Goal: Information Seeking & Learning: Compare options

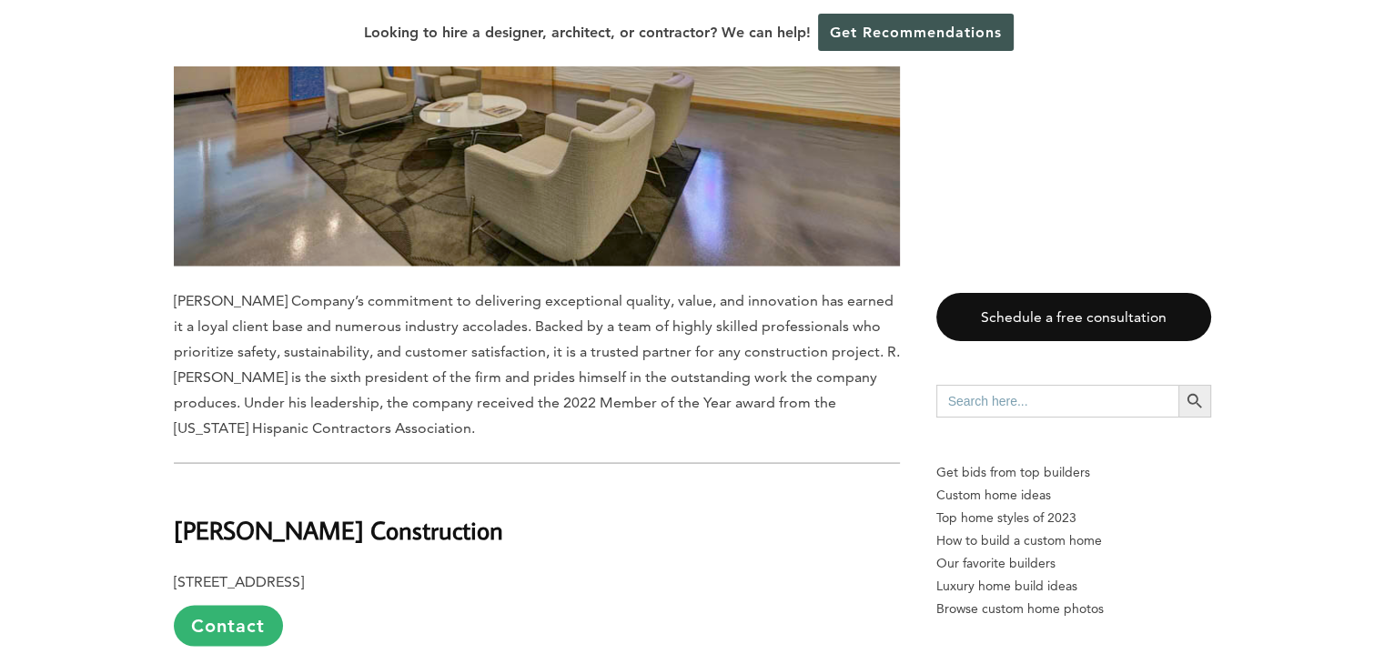
scroll to position [3730, 0]
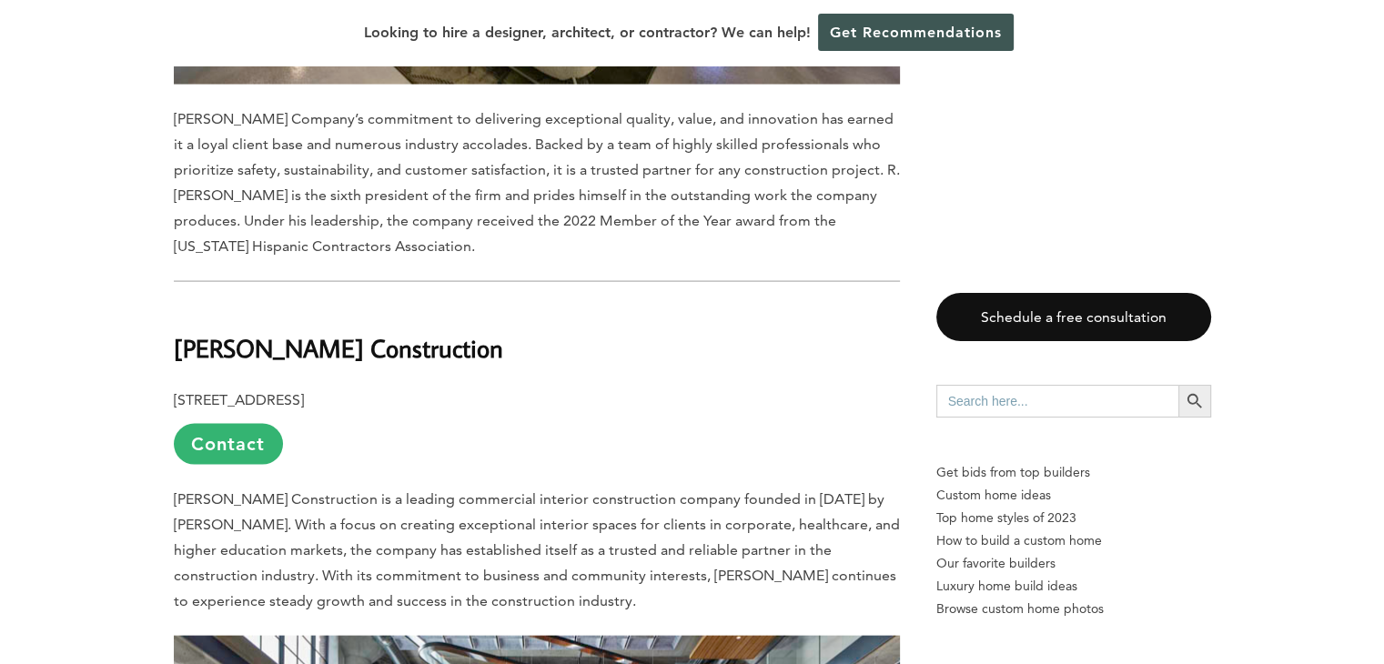
click at [220, 332] on b "[PERSON_NAME] Construction" at bounding box center [338, 348] width 329 height 32
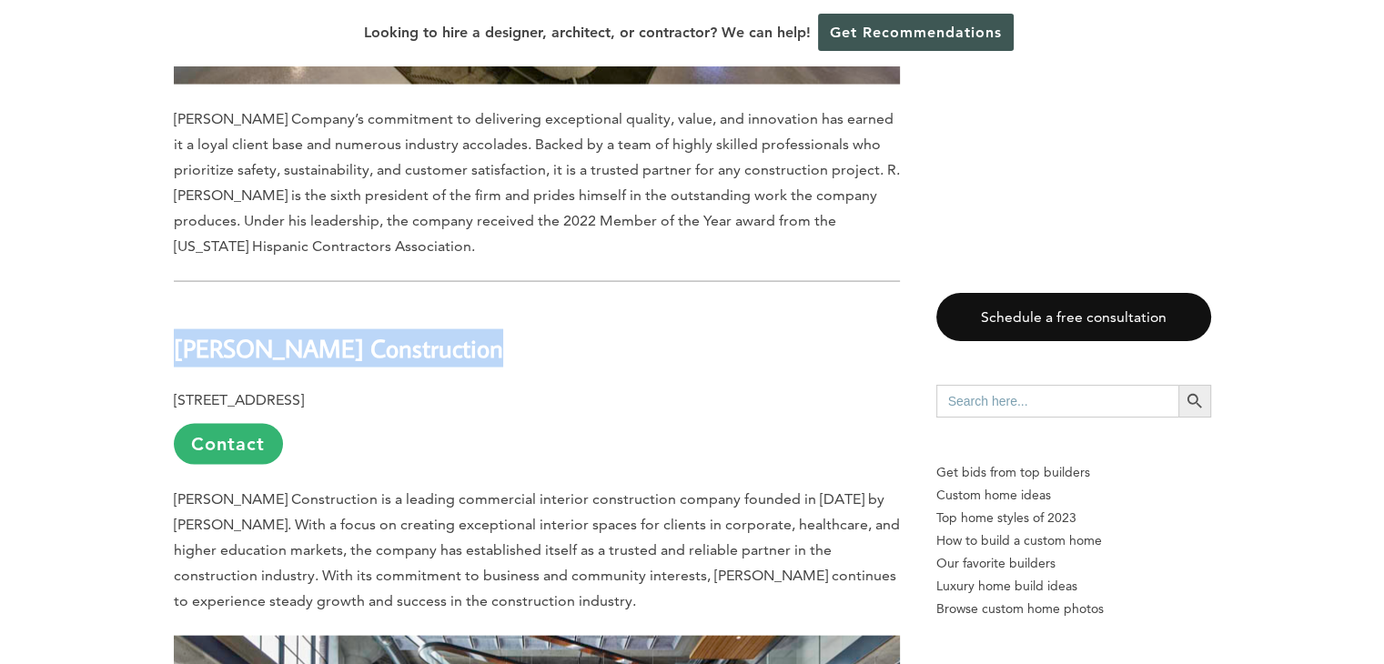
click at [220, 332] on b "[PERSON_NAME] Construction" at bounding box center [338, 348] width 329 height 32
copy div "[PERSON_NAME] Construction"
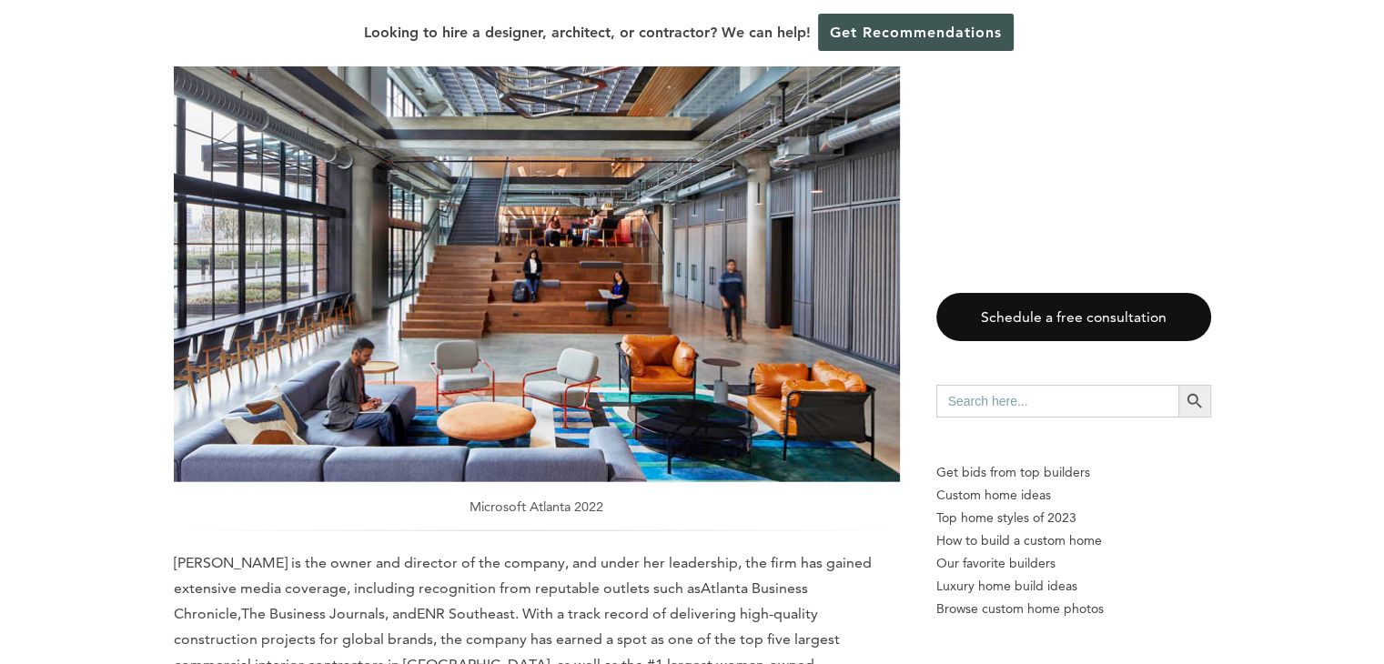
scroll to position [4640, 0]
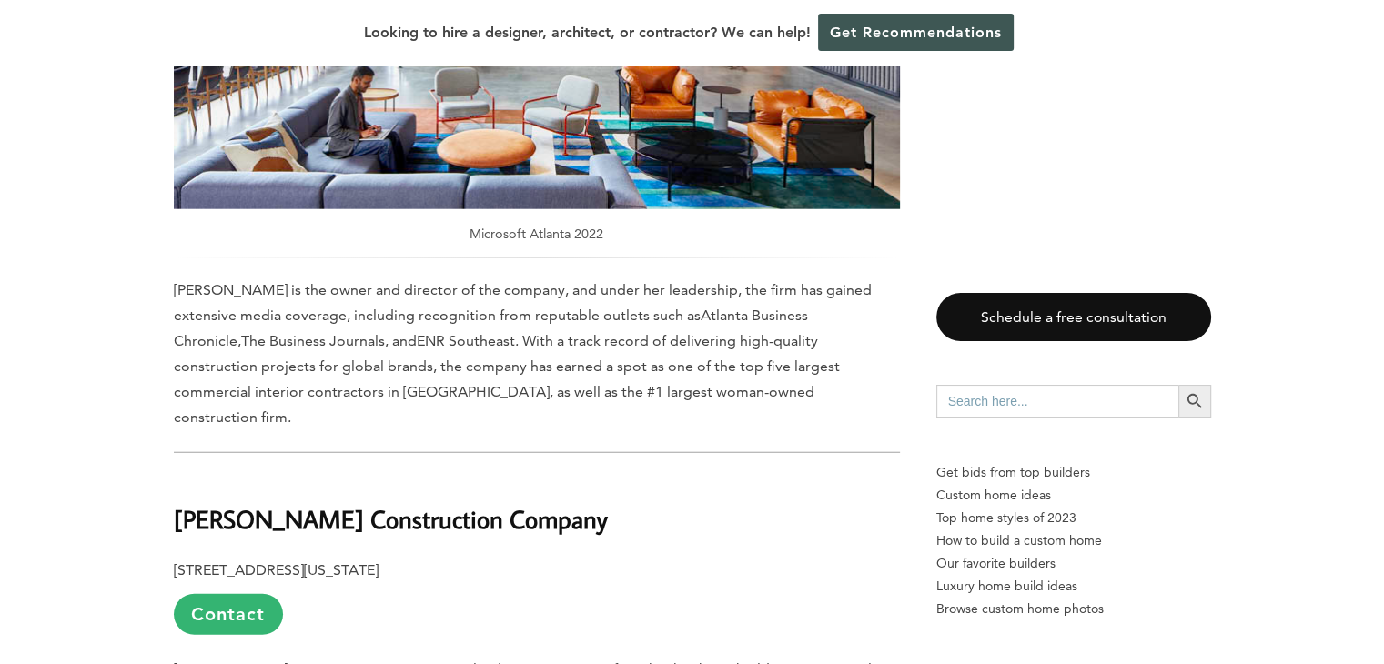
click at [248, 503] on b "[PERSON_NAME] Construction Company" at bounding box center [391, 519] width 434 height 32
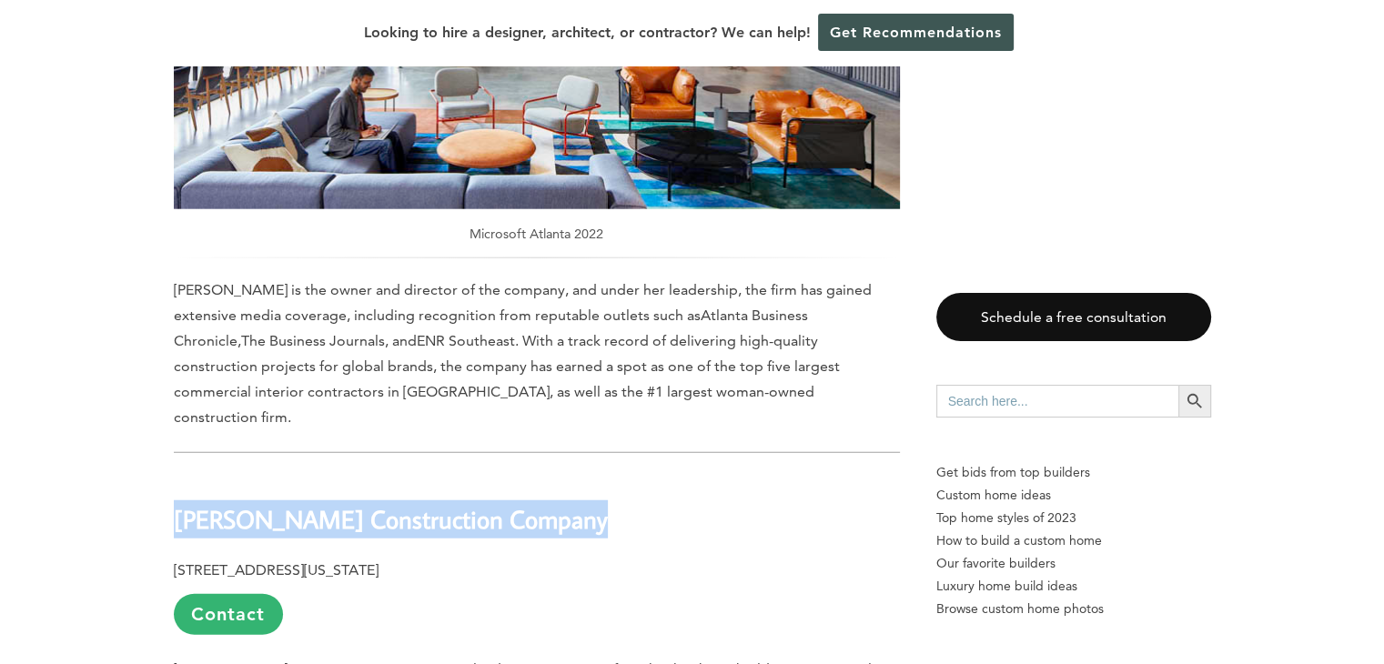
click at [248, 503] on b "[PERSON_NAME] Construction Company" at bounding box center [391, 519] width 434 height 32
copy div "[PERSON_NAME] Construction Company"
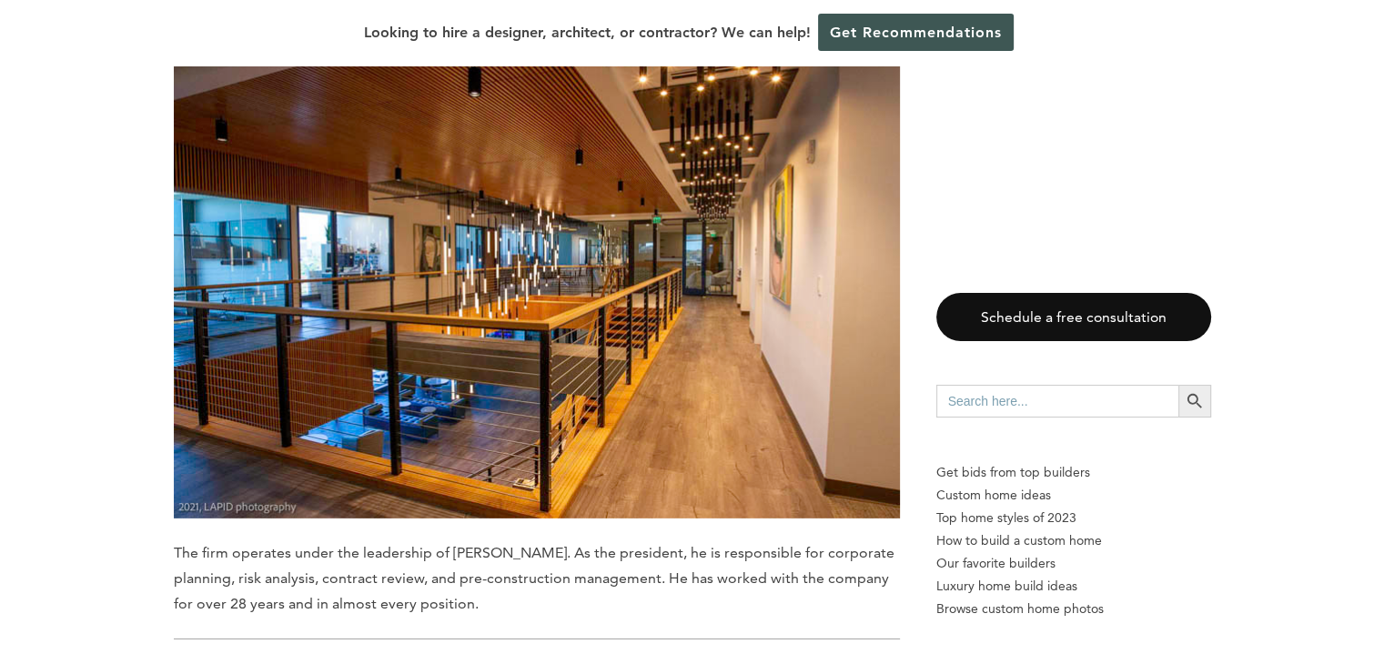
scroll to position [5731, 0]
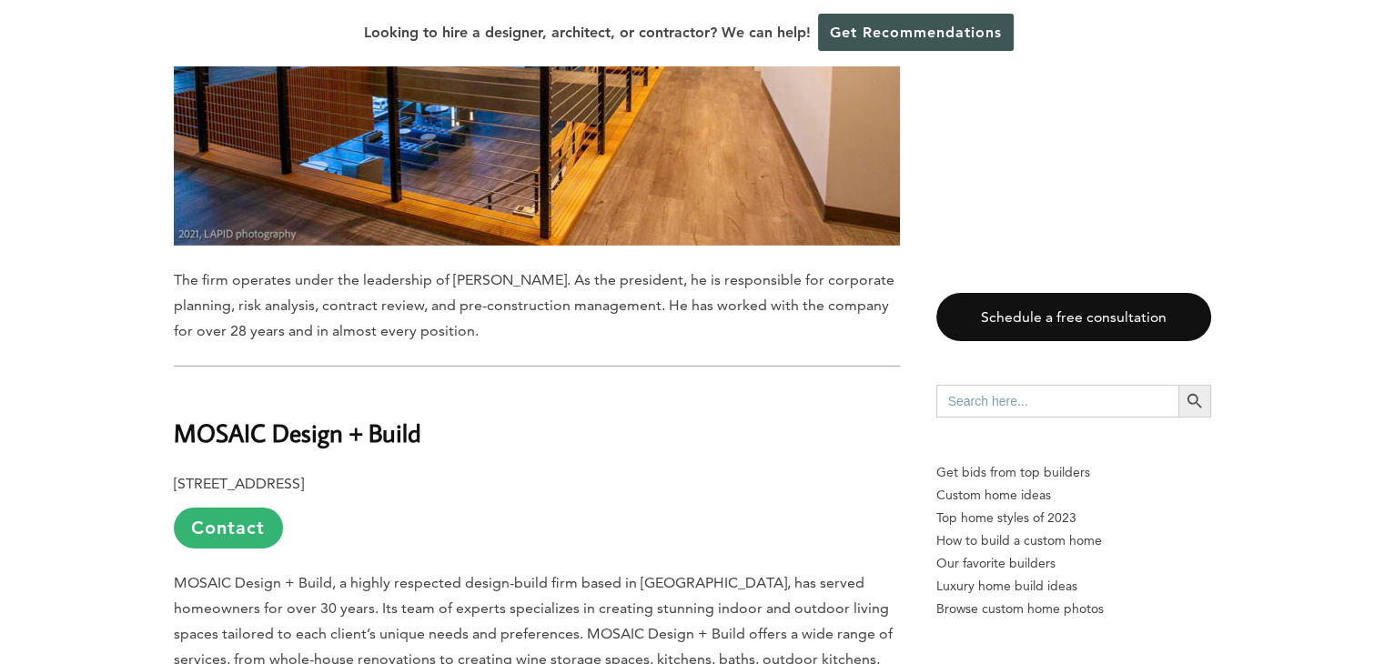
click at [258, 417] on b "MOSAIC Design + Build" at bounding box center [297, 433] width 247 height 32
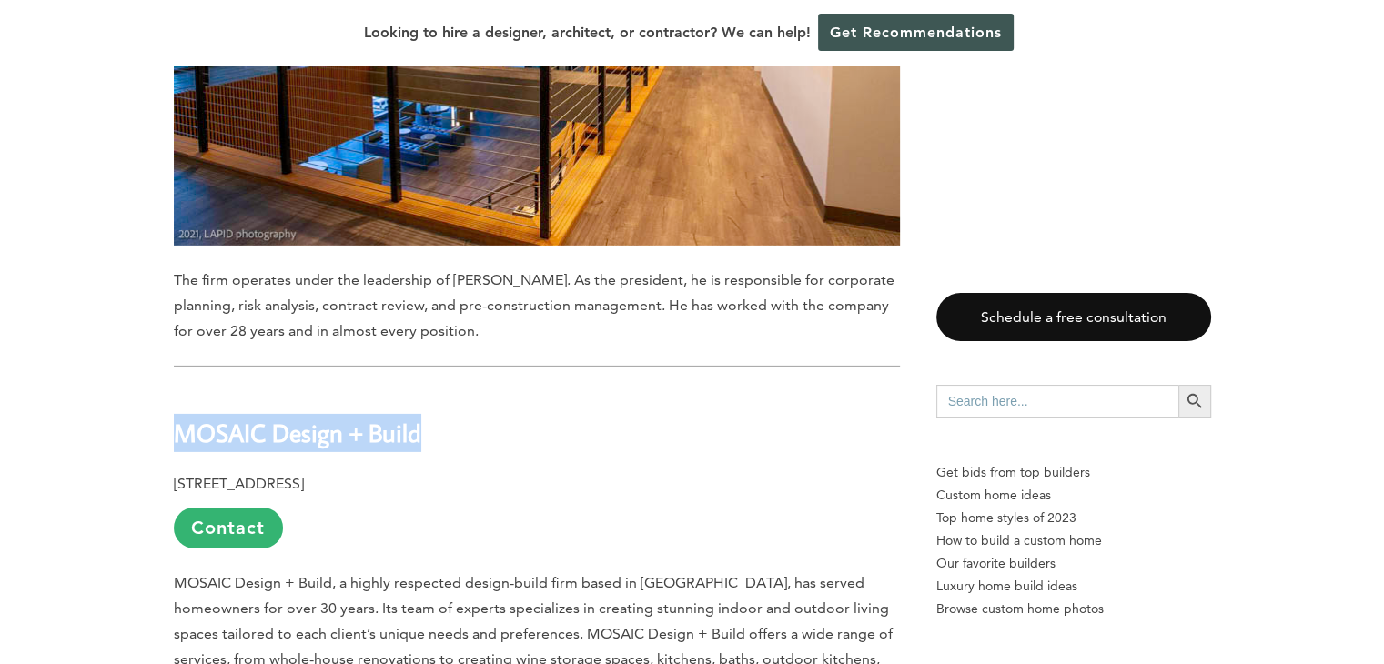
click at [258, 417] on b "MOSAIC Design + Build" at bounding box center [297, 433] width 247 height 32
copy div "MOSAIC Design + Build"
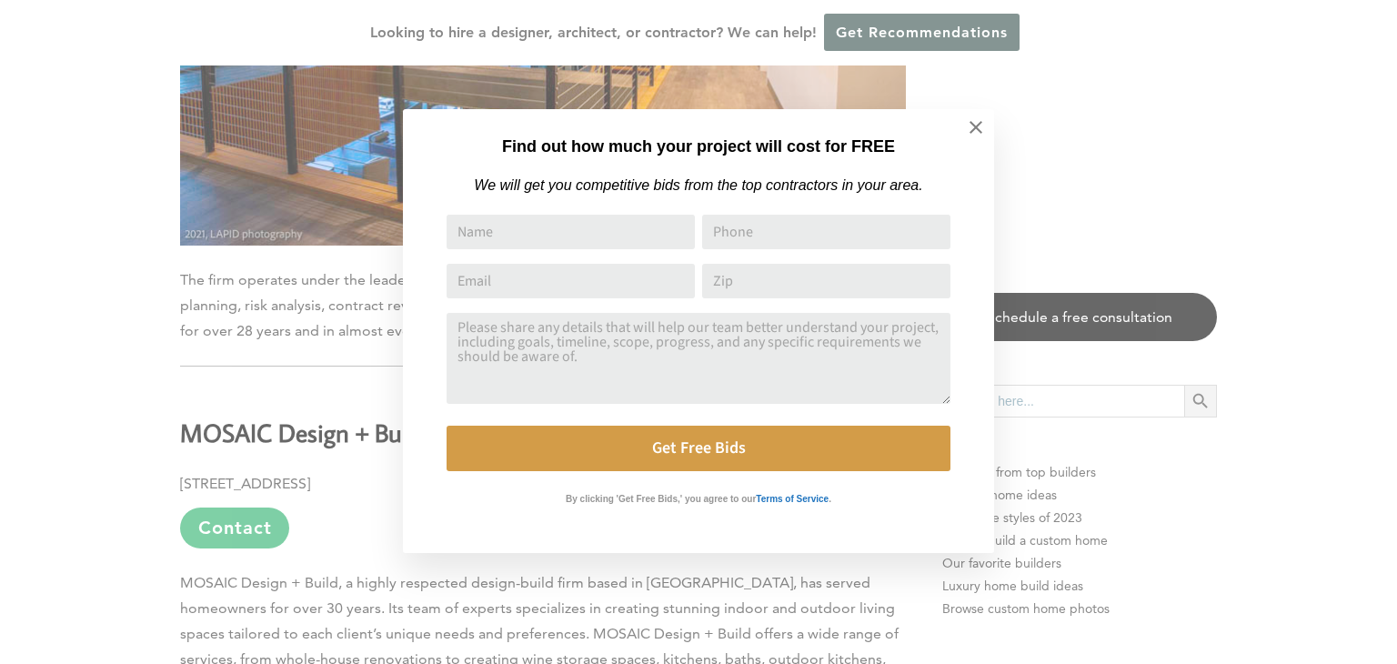
drag, startPoint x: 973, startPoint y: 127, endPoint x: 930, endPoint y: 157, distance: 53.0
click at [973, 127] on icon at bounding box center [976, 127] width 20 height 20
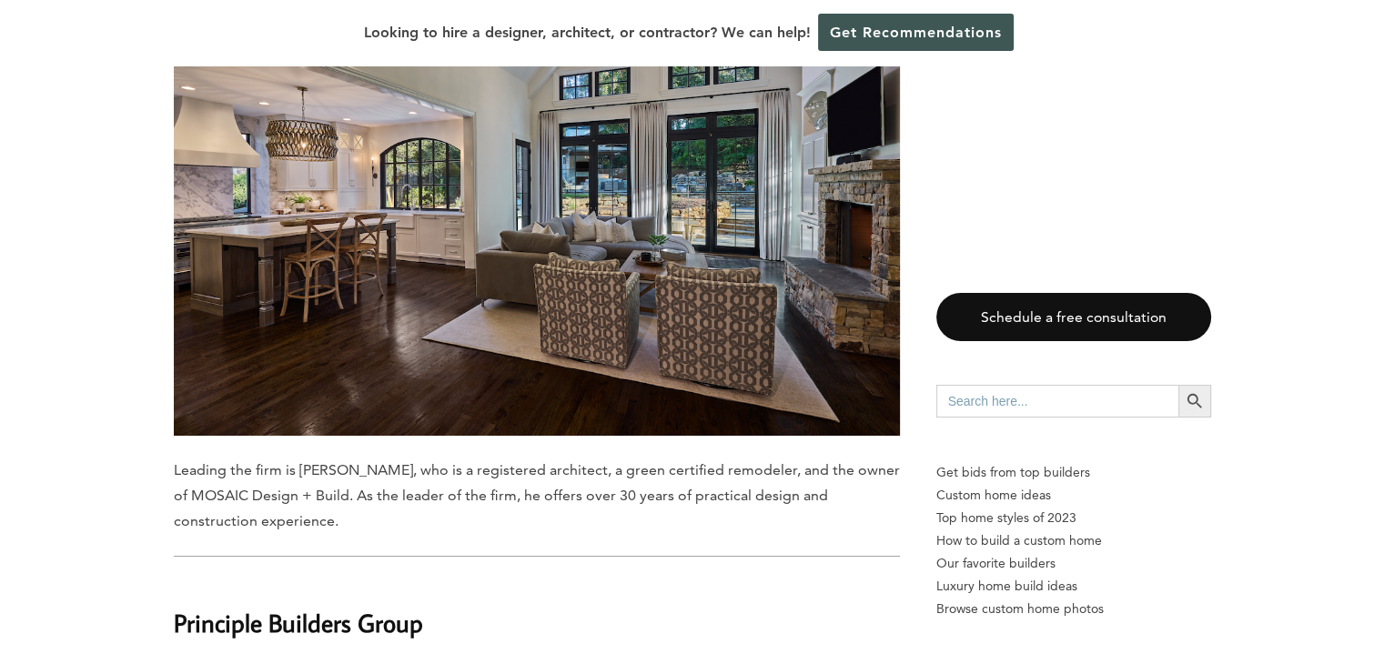
scroll to position [6732, 0]
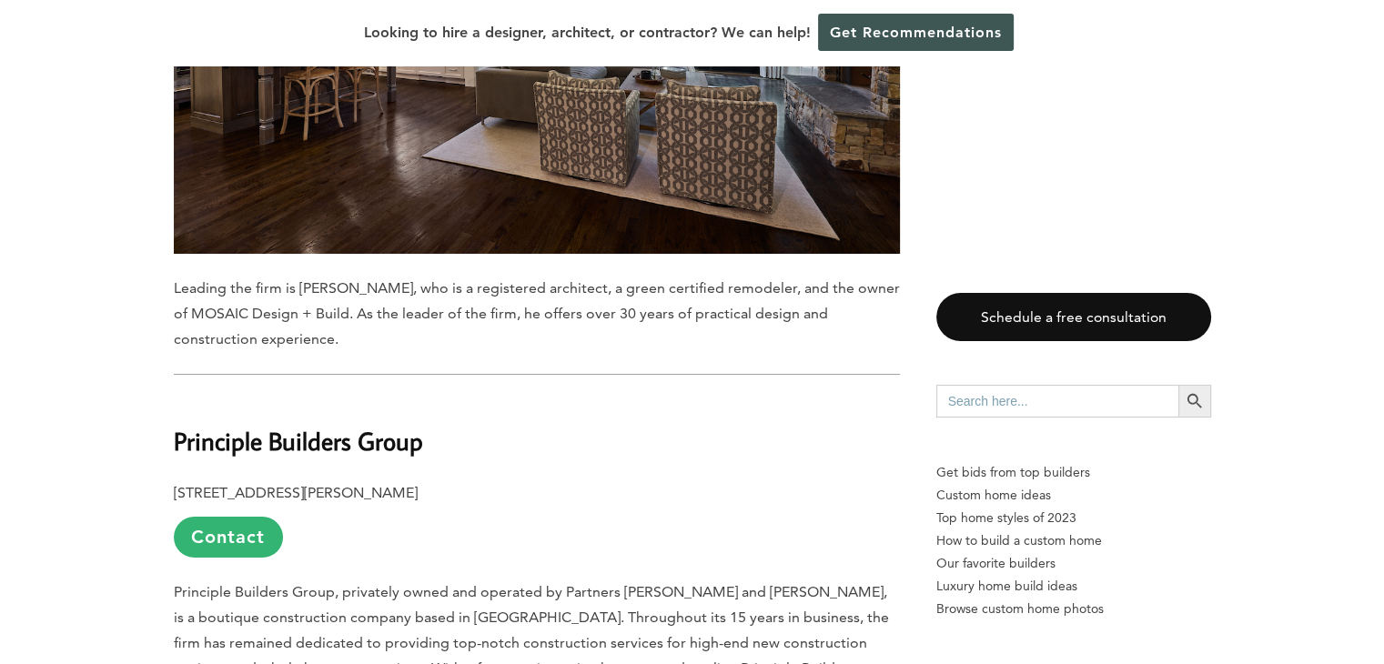
click at [264, 425] on b "Principle Builders Group" at bounding box center [298, 441] width 249 height 32
copy div "Principle Builders Group"
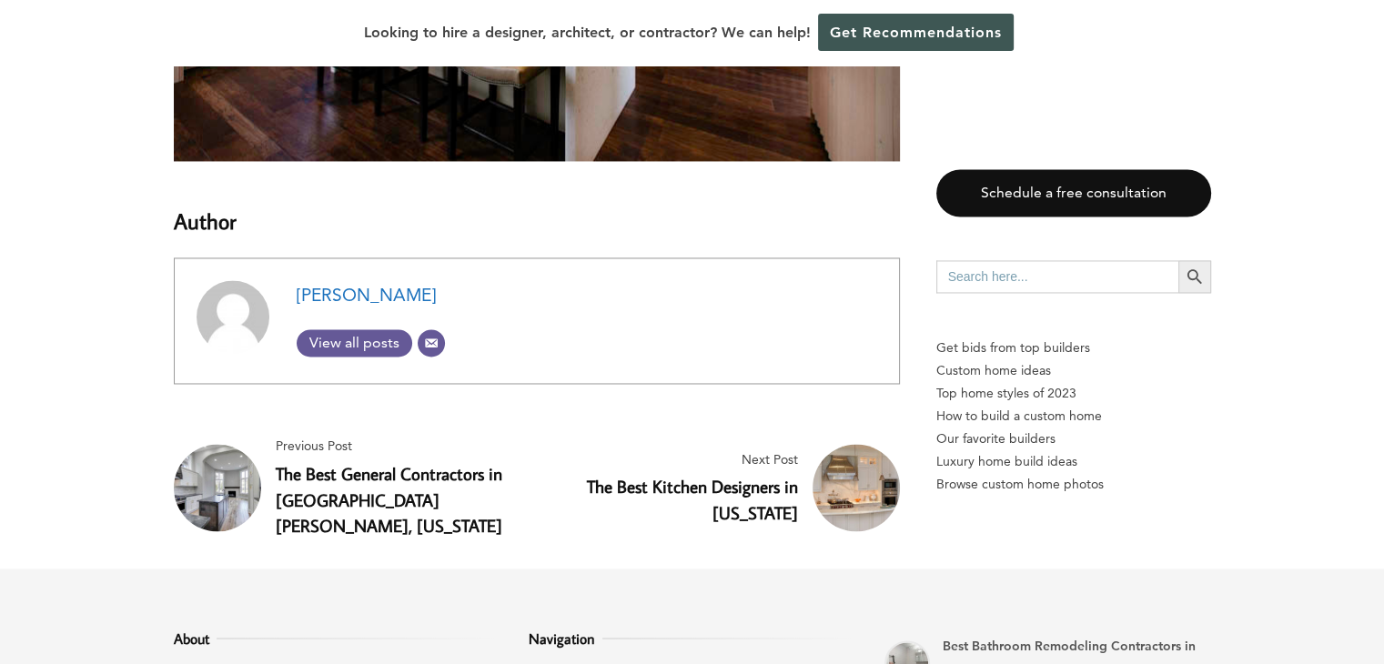
scroll to position [10098, 0]
